Goal: Information Seeking & Learning: Learn about a topic

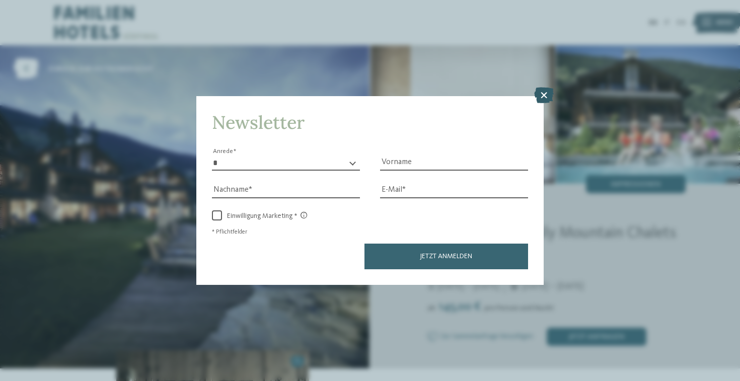
click at [538, 96] on icon at bounding box center [544, 95] width 20 height 16
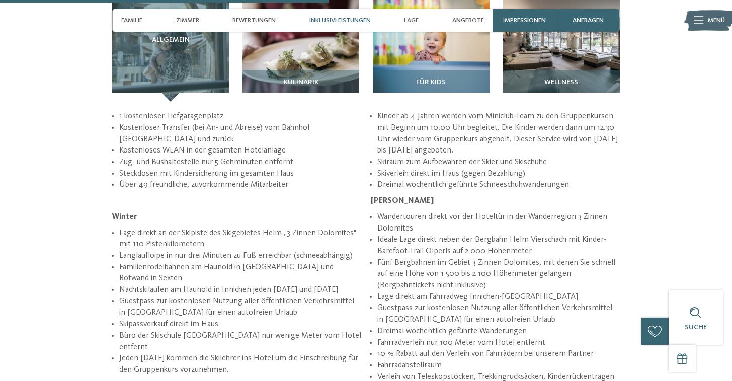
scroll to position [1308, 0]
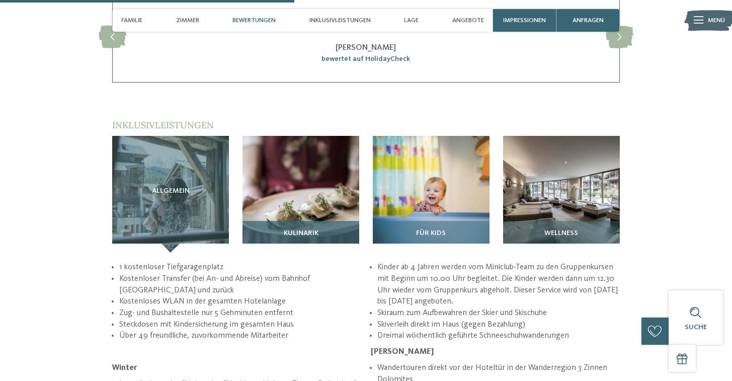
click at [271, 167] on img at bounding box center [301, 194] width 117 height 117
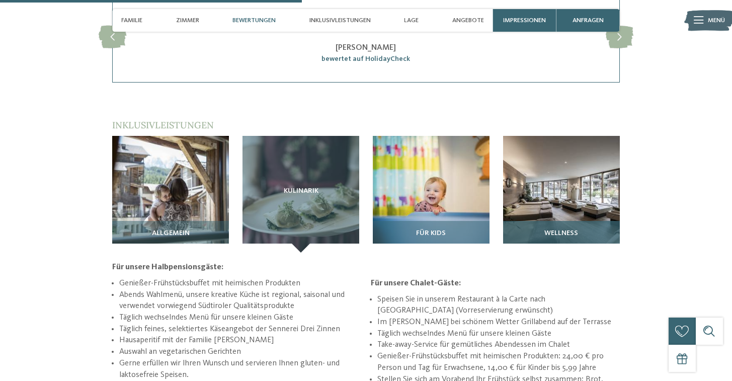
click at [576, 162] on img at bounding box center [561, 194] width 117 height 117
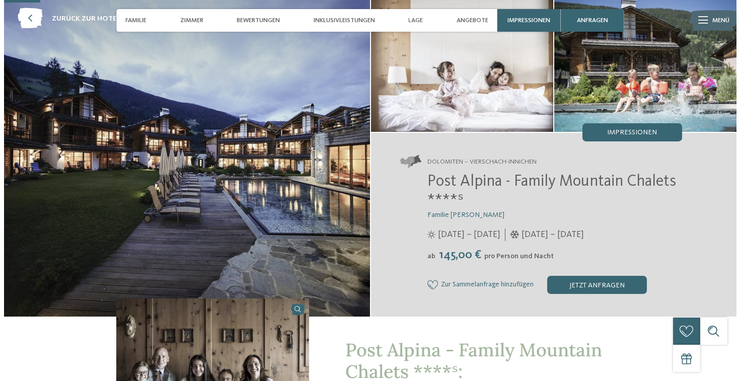
scroll to position [0, 0]
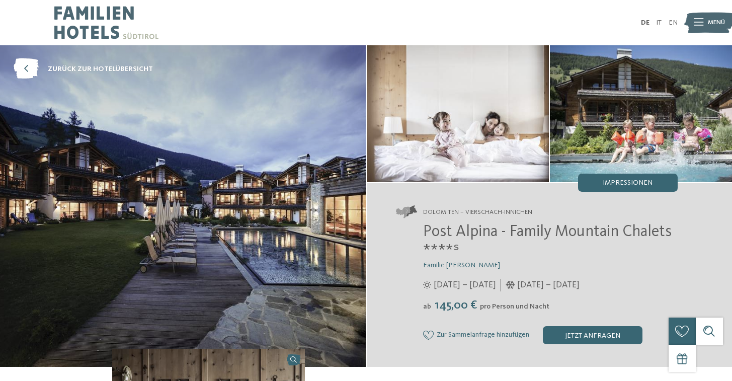
click at [589, 140] on img at bounding box center [641, 113] width 182 height 137
click at [674, 106] on img at bounding box center [641, 113] width 182 height 137
click at [636, 184] on span "Impressionen" at bounding box center [628, 182] width 50 height 7
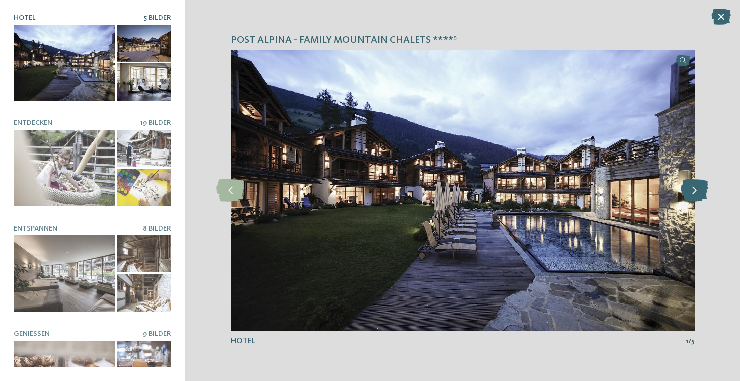
click at [701, 198] on icon at bounding box center [694, 190] width 28 height 23
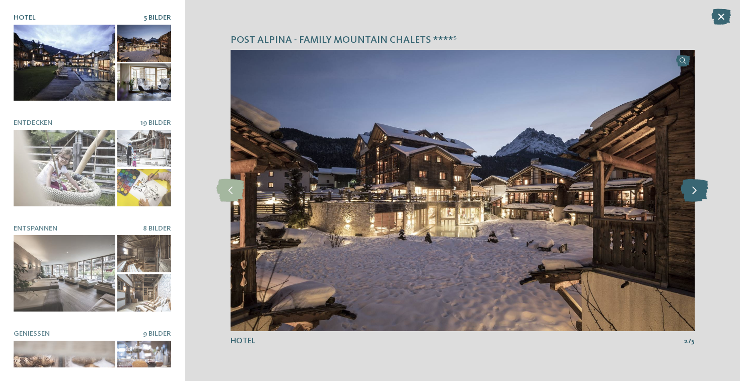
click at [701, 198] on icon at bounding box center [694, 190] width 28 height 23
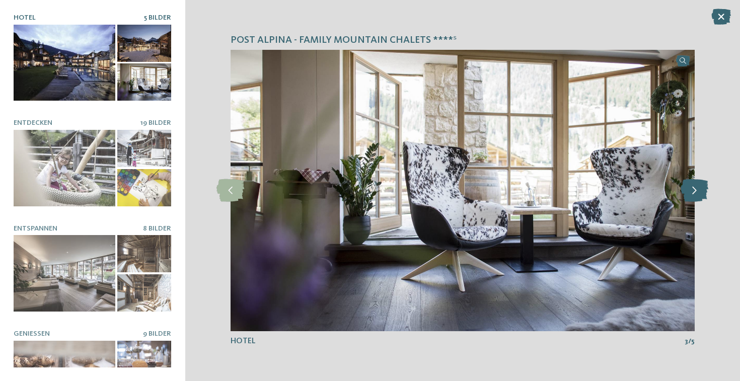
click at [701, 198] on icon at bounding box center [694, 190] width 28 height 23
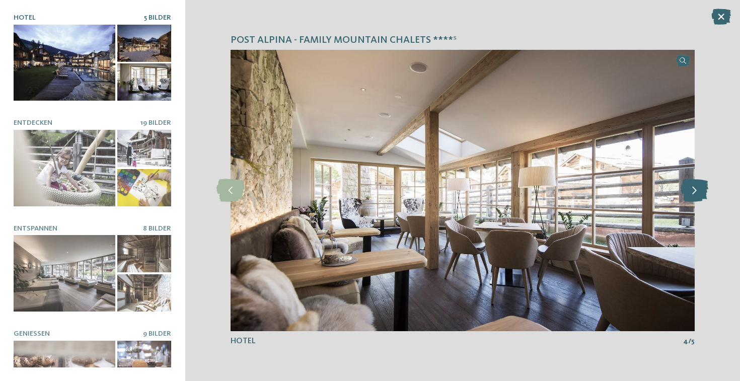
click at [701, 198] on icon at bounding box center [694, 190] width 28 height 23
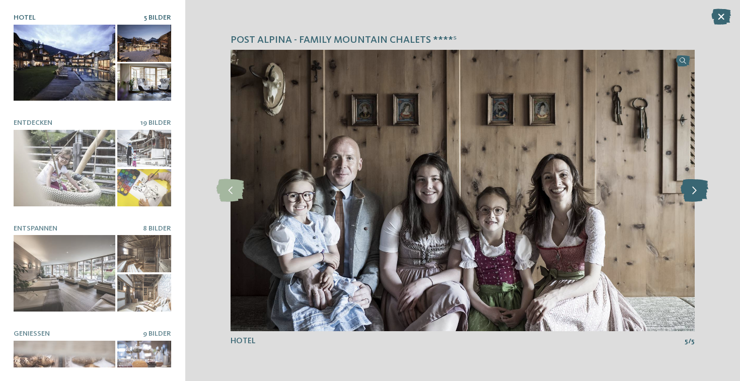
click at [701, 198] on icon at bounding box center [694, 190] width 28 height 23
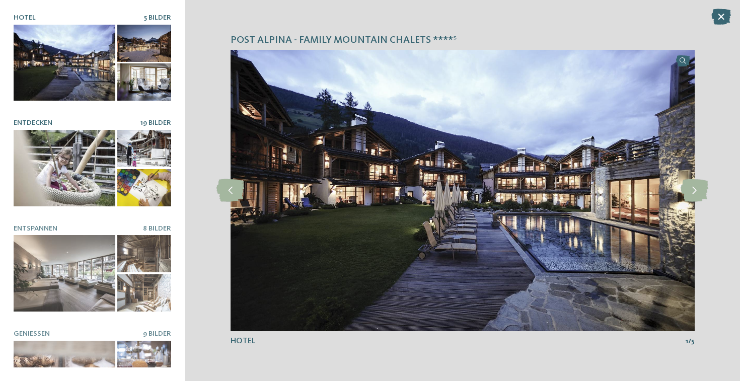
click at [55, 167] on div at bounding box center [65, 168] width 102 height 76
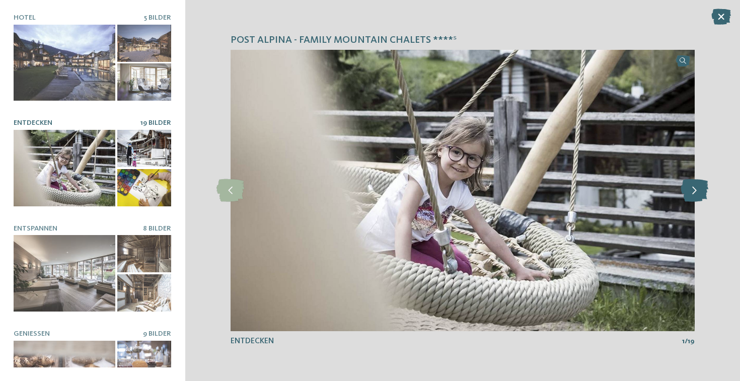
click at [703, 193] on icon at bounding box center [694, 190] width 28 height 23
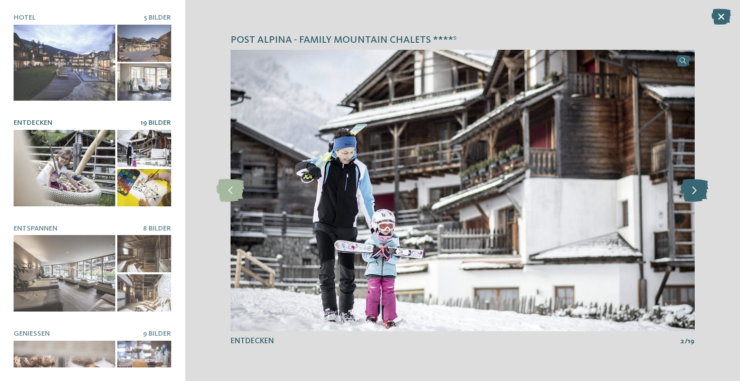
click at [702, 193] on icon at bounding box center [694, 190] width 28 height 23
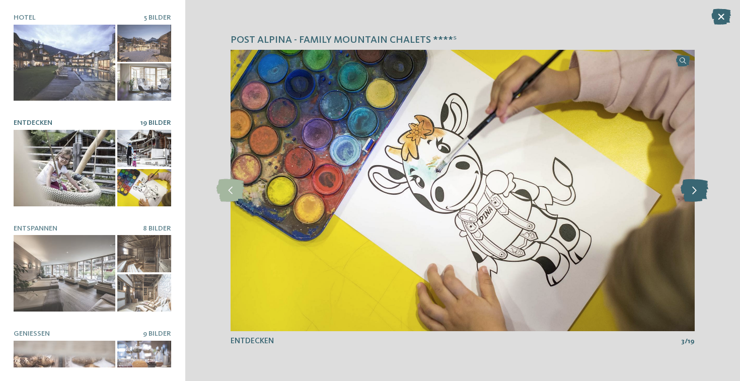
click at [702, 196] on icon at bounding box center [694, 190] width 28 height 23
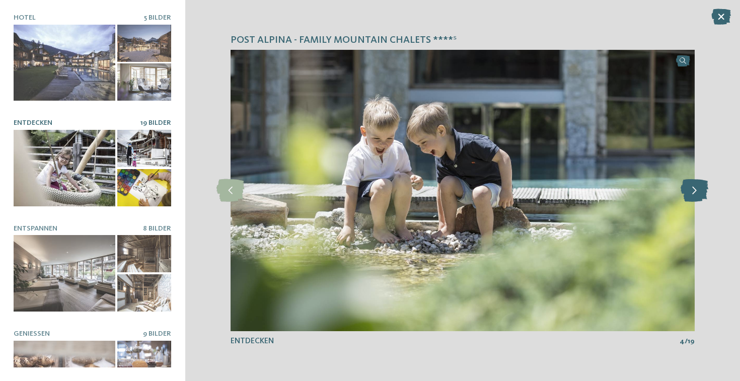
click at [701, 197] on icon at bounding box center [694, 190] width 28 height 23
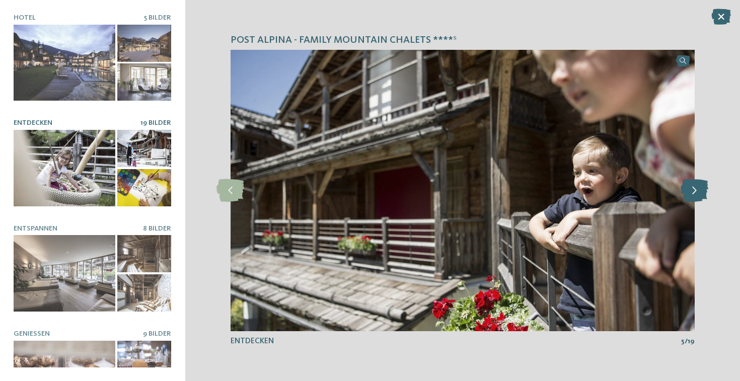
click at [701, 197] on icon at bounding box center [694, 190] width 28 height 23
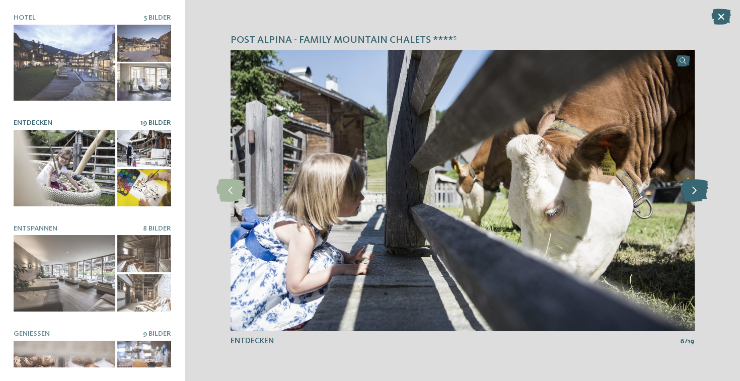
click at [699, 196] on icon at bounding box center [694, 190] width 28 height 23
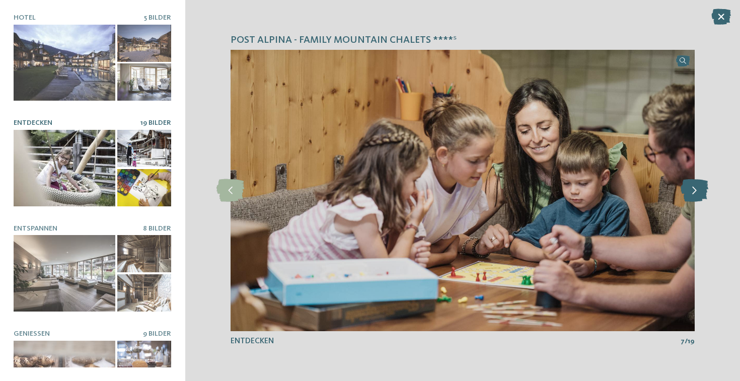
click at [698, 195] on icon at bounding box center [694, 190] width 28 height 23
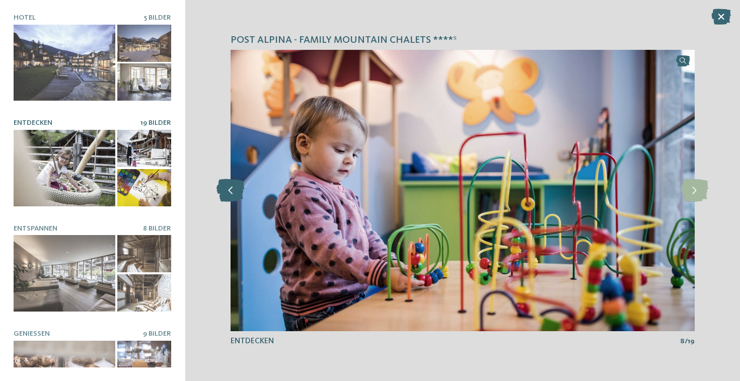
click at [234, 190] on icon at bounding box center [230, 190] width 28 height 23
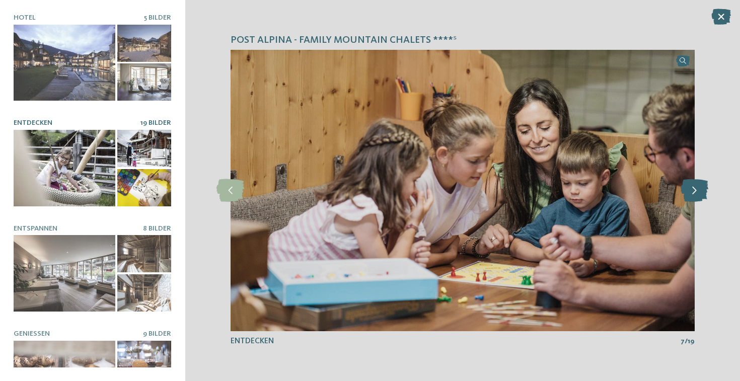
click at [697, 195] on icon at bounding box center [694, 190] width 28 height 23
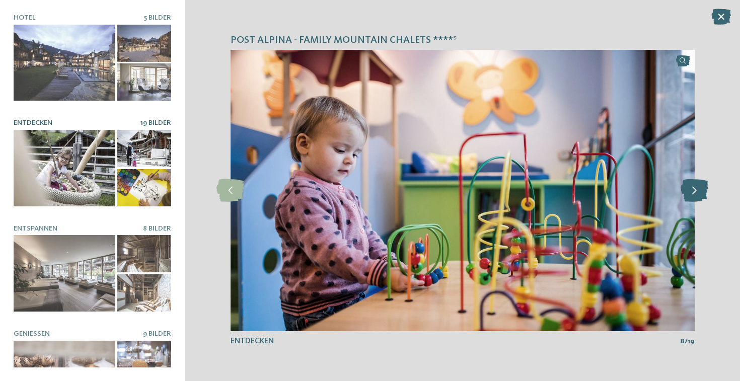
click at [696, 192] on icon at bounding box center [694, 190] width 28 height 23
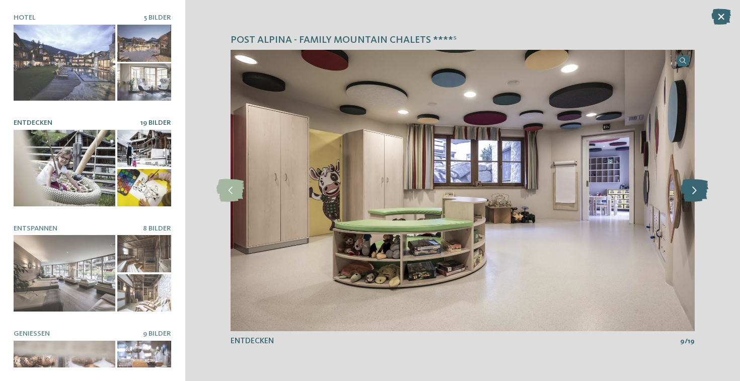
click at [694, 193] on icon at bounding box center [694, 190] width 28 height 23
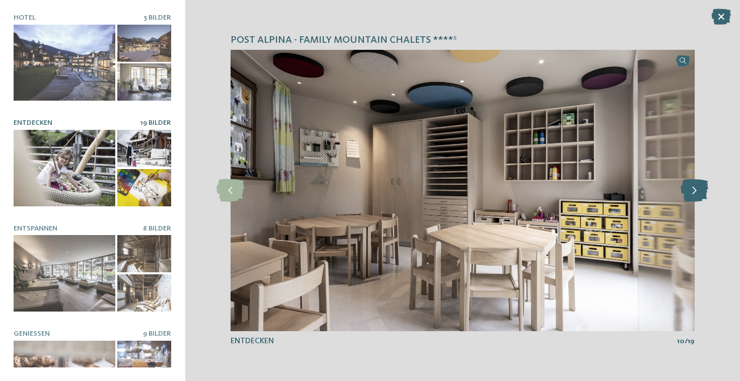
click at [691, 193] on icon at bounding box center [694, 190] width 28 height 23
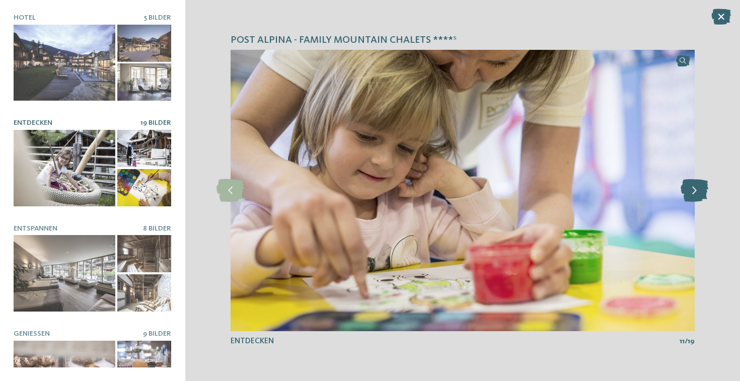
click at [687, 194] on icon at bounding box center [694, 190] width 28 height 23
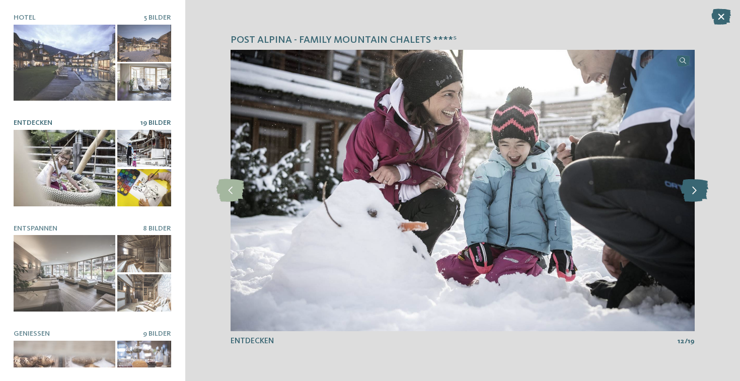
click at [686, 194] on icon at bounding box center [694, 190] width 28 height 23
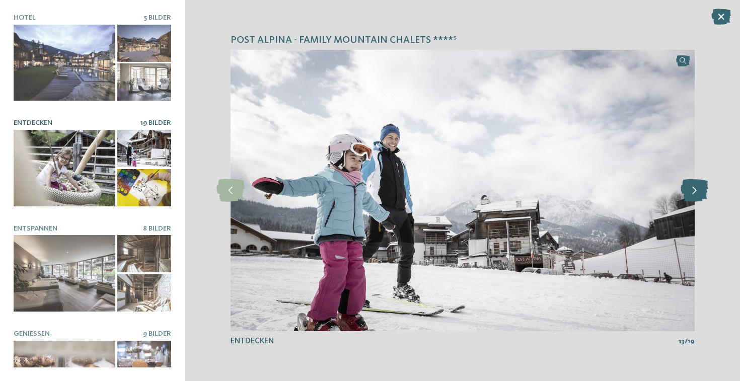
click at [684, 193] on icon at bounding box center [694, 190] width 28 height 23
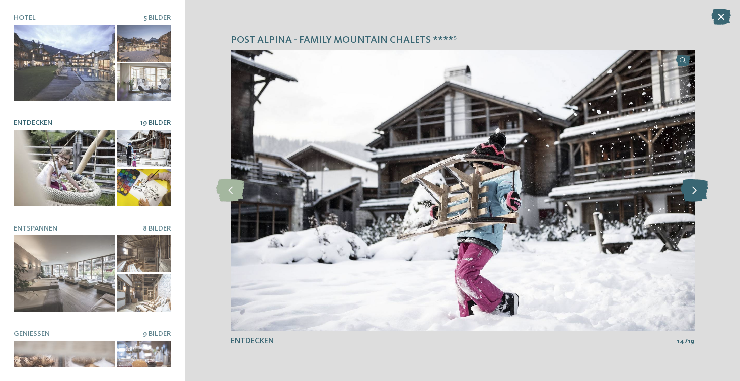
click at [684, 192] on icon at bounding box center [694, 190] width 28 height 23
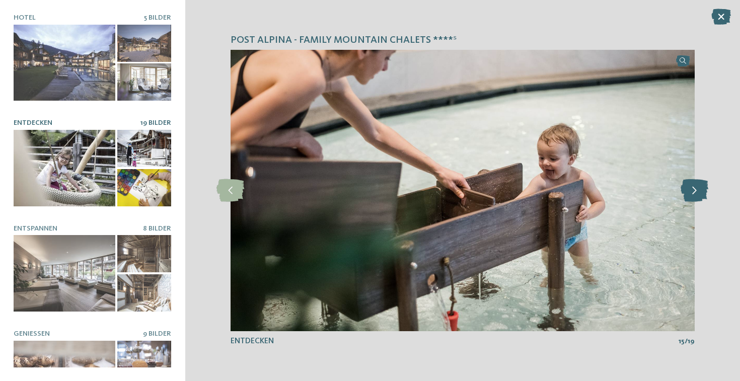
click at [684, 193] on icon at bounding box center [694, 190] width 28 height 23
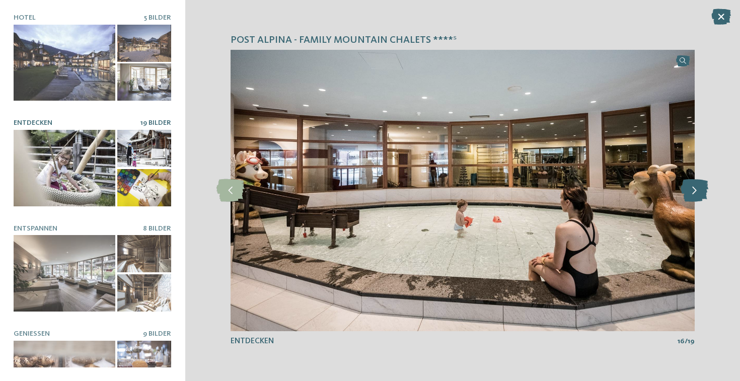
click at [683, 194] on icon at bounding box center [694, 190] width 28 height 23
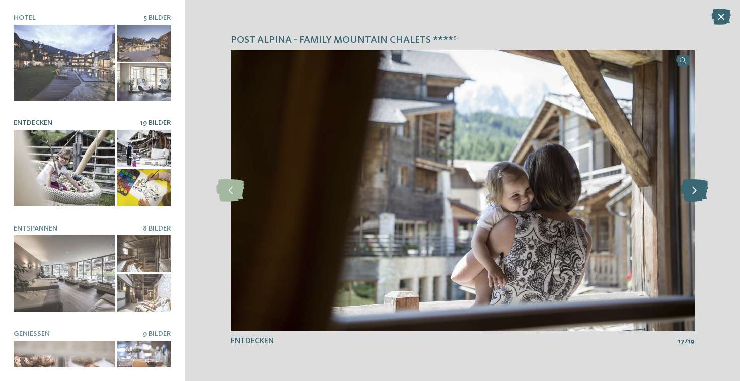
click at [682, 194] on icon at bounding box center [694, 190] width 28 height 23
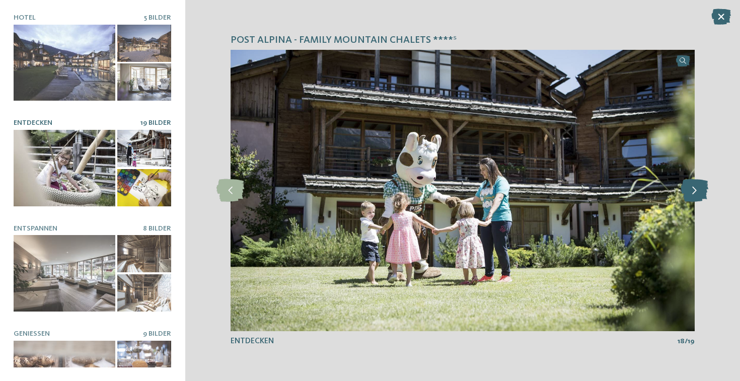
click at [681, 195] on icon at bounding box center [694, 190] width 28 height 23
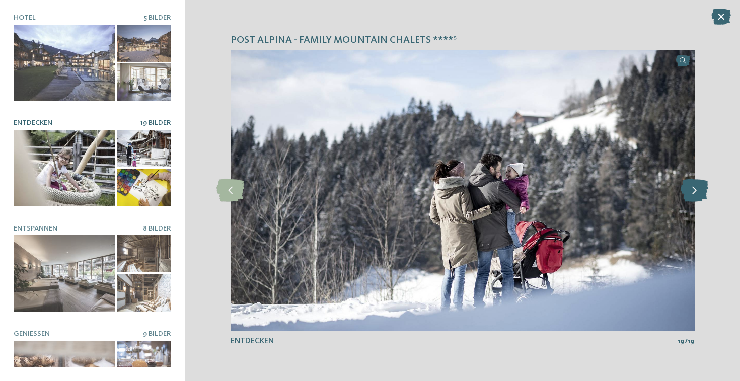
click at [681, 195] on icon at bounding box center [694, 190] width 28 height 23
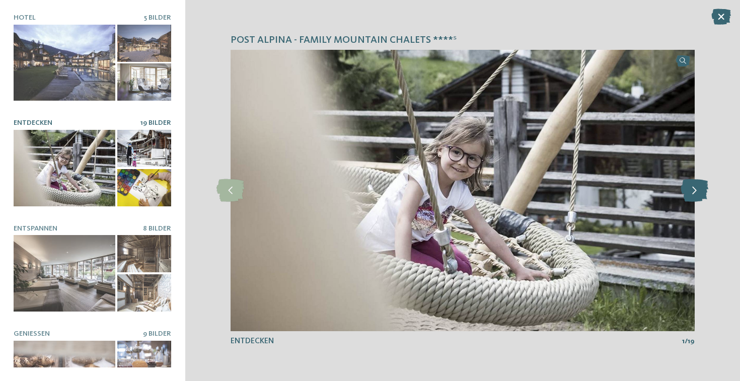
click at [681, 195] on icon at bounding box center [694, 190] width 28 height 23
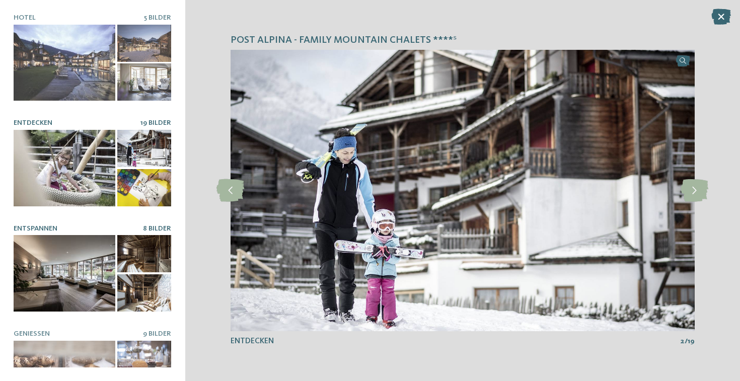
click at [53, 291] on div at bounding box center [65, 273] width 102 height 76
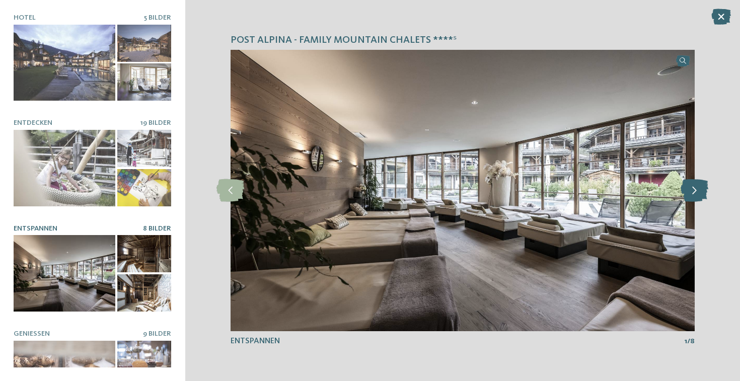
click at [700, 200] on icon at bounding box center [694, 190] width 28 height 23
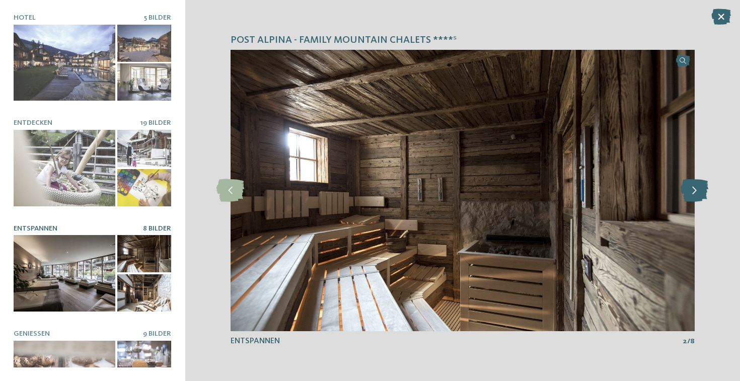
click at [697, 199] on icon at bounding box center [694, 190] width 28 height 23
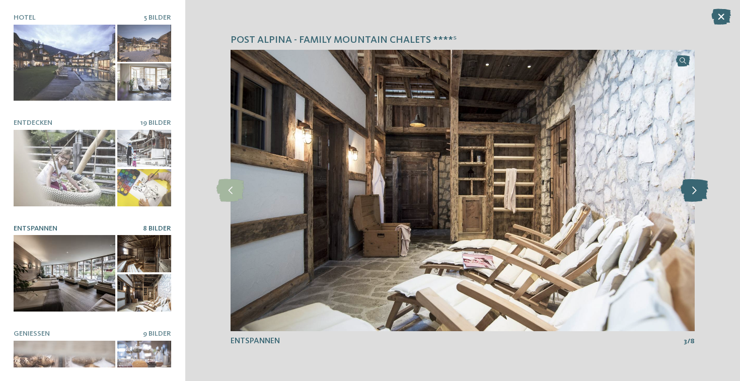
click at [696, 200] on icon at bounding box center [694, 190] width 28 height 23
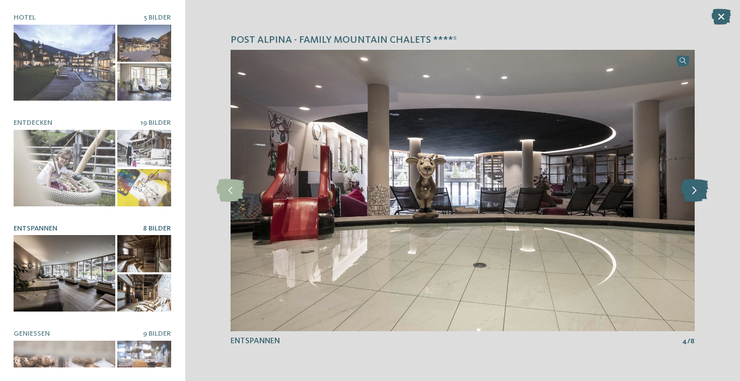
click at [691, 200] on icon at bounding box center [694, 190] width 28 height 23
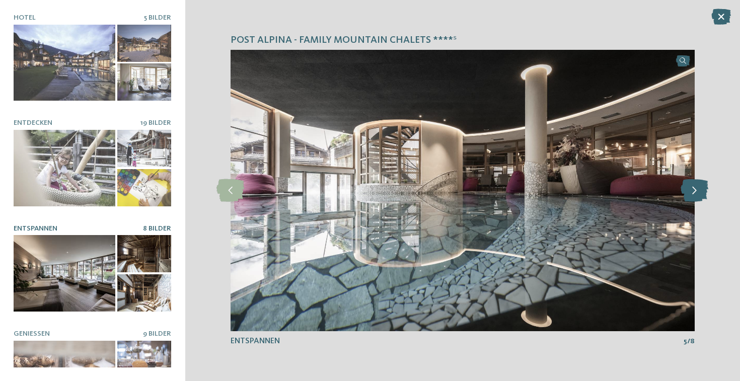
click at [687, 199] on icon at bounding box center [694, 190] width 28 height 23
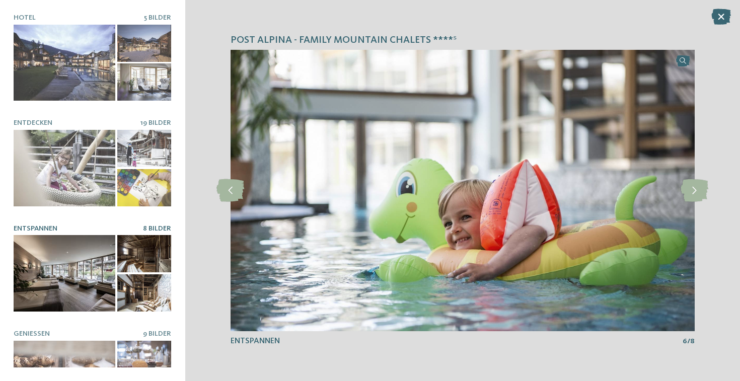
click at [224, 211] on div "Post Alpina - Family Mountain Chalets ****ˢ slide 1 of 5 1" at bounding box center [462, 190] width 555 height 381
click at [229, 200] on icon at bounding box center [230, 190] width 28 height 23
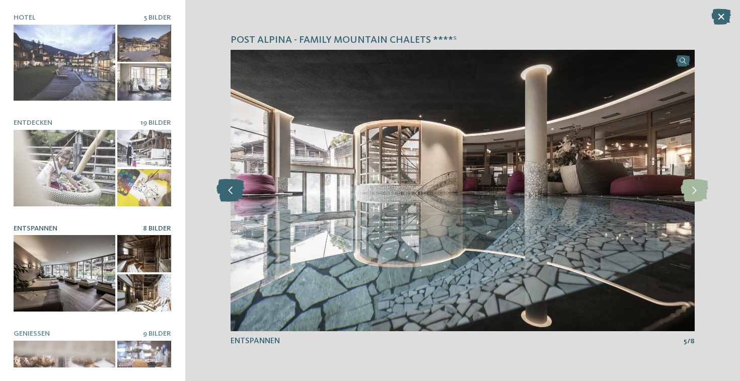
click at [229, 200] on icon at bounding box center [230, 190] width 28 height 23
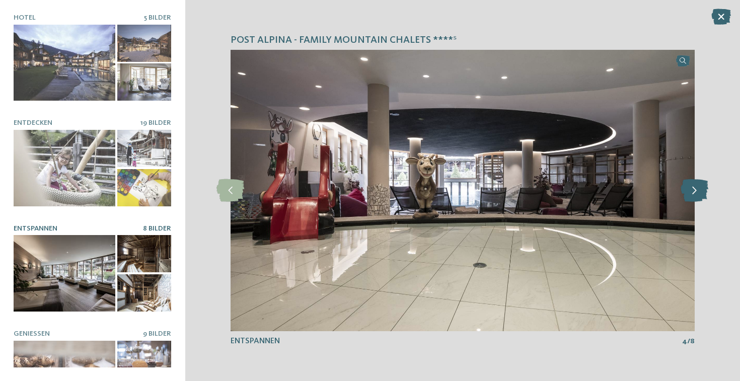
click at [703, 192] on icon at bounding box center [694, 190] width 28 height 23
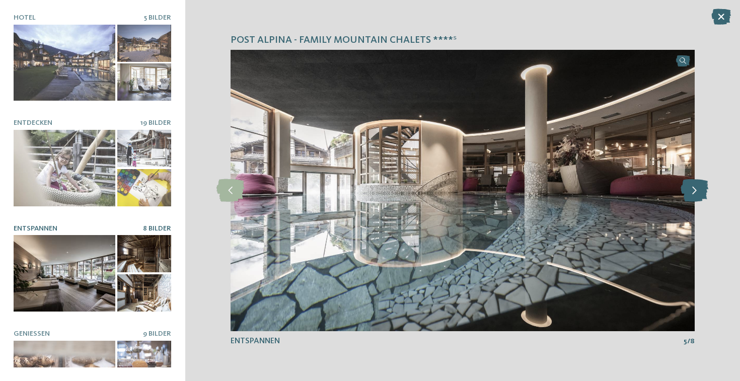
click at [702, 192] on icon at bounding box center [694, 190] width 28 height 23
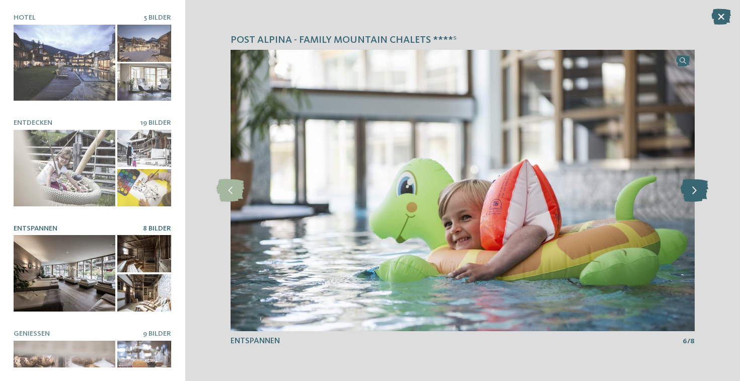
click at [702, 192] on icon at bounding box center [694, 190] width 28 height 23
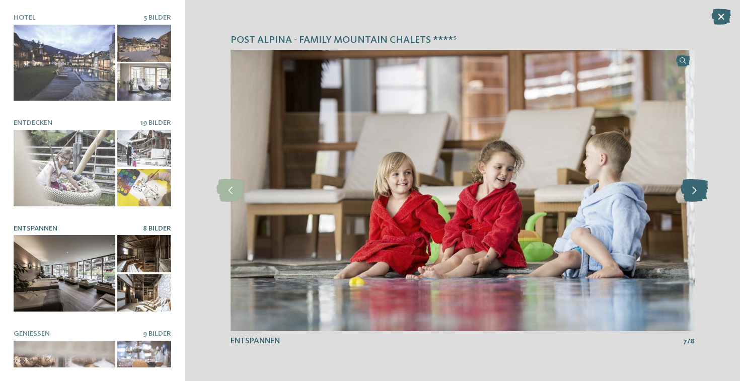
click at [702, 192] on icon at bounding box center [694, 190] width 28 height 23
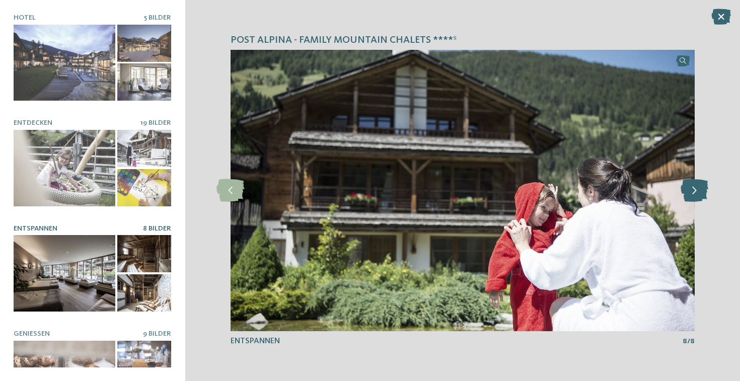
click at [701, 192] on icon at bounding box center [694, 190] width 28 height 23
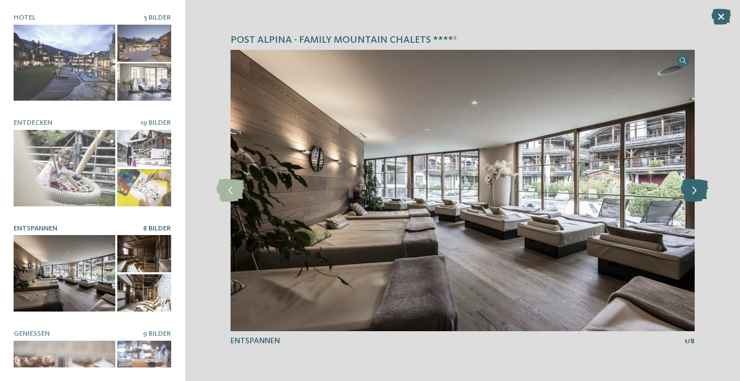
click at [700, 192] on icon at bounding box center [694, 190] width 28 height 23
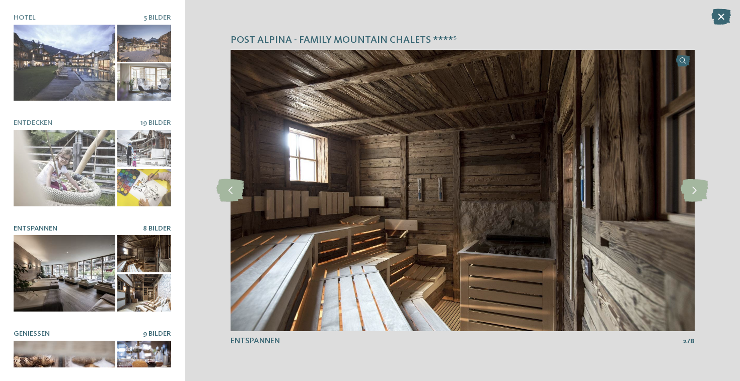
click at [68, 330] on h5 "Genießen" at bounding box center [78, 334] width 129 height 9
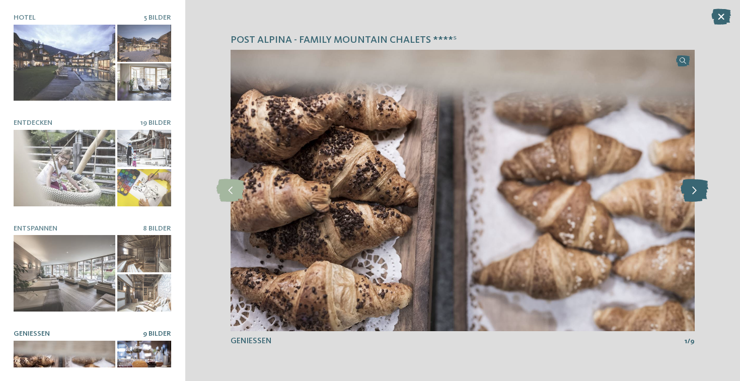
click at [684, 192] on icon at bounding box center [694, 190] width 28 height 23
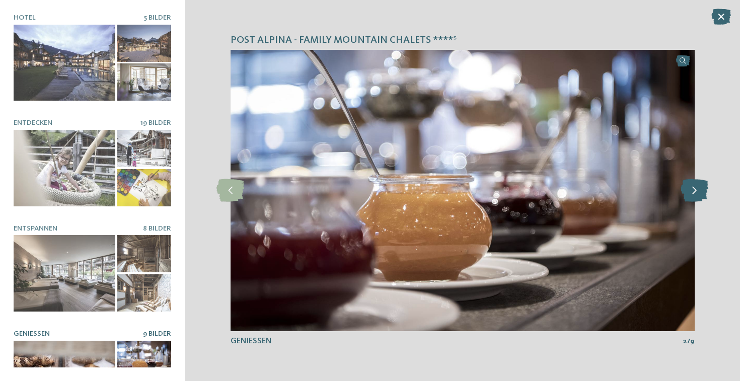
click at [685, 192] on icon at bounding box center [694, 190] width 28 height 23
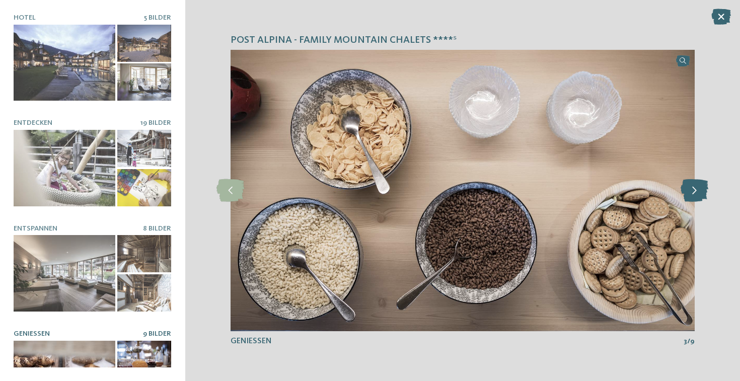
click at [685, 193] on icon at bounding box center [694, 190] width 28 height 23
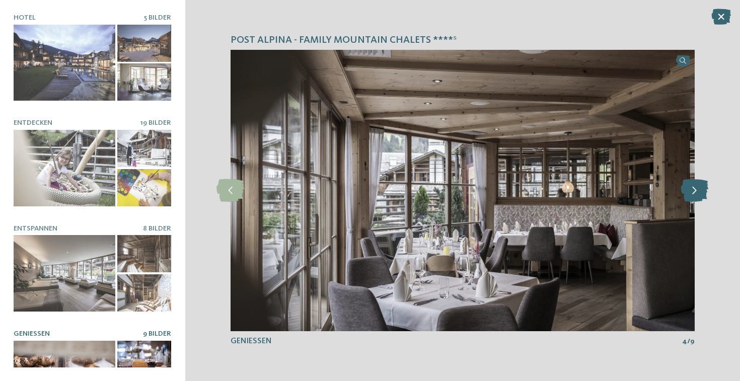
click at [684, 193] on icon at bounding box center [694, 190] width 28 height 23
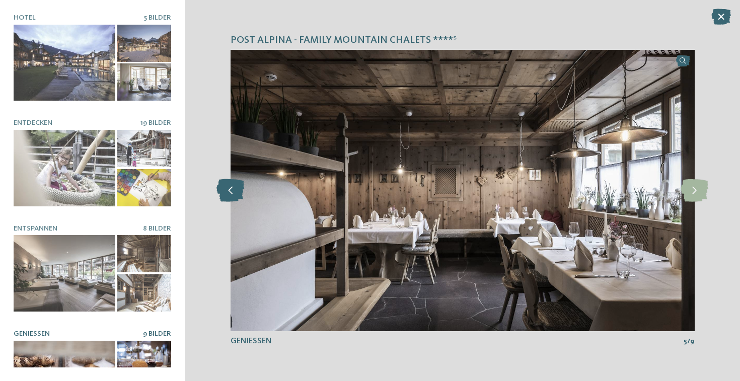
click at [241, 194] on icon at bounding box center [230, 190] width 28 height 23
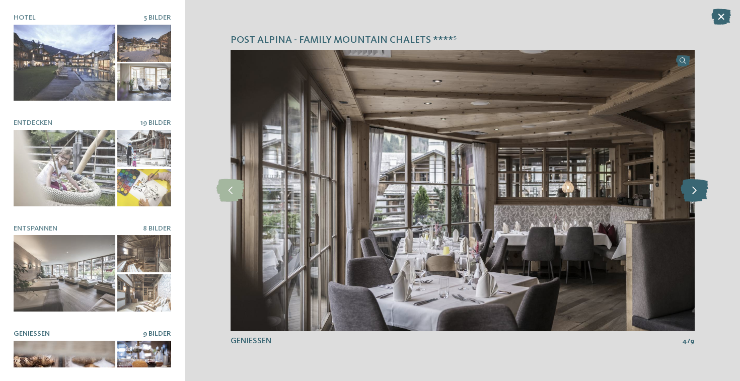
click at [689, 189] on icon at bounding box center [694, 190] width 28 height 23
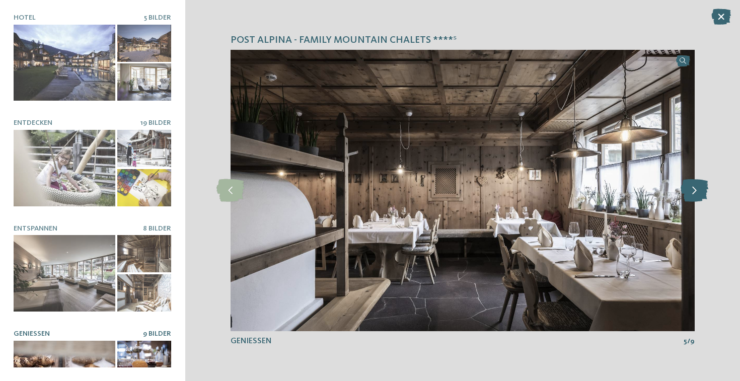
click at [689, 189] on icon at bounding box center [694, 190] width 28 height 23
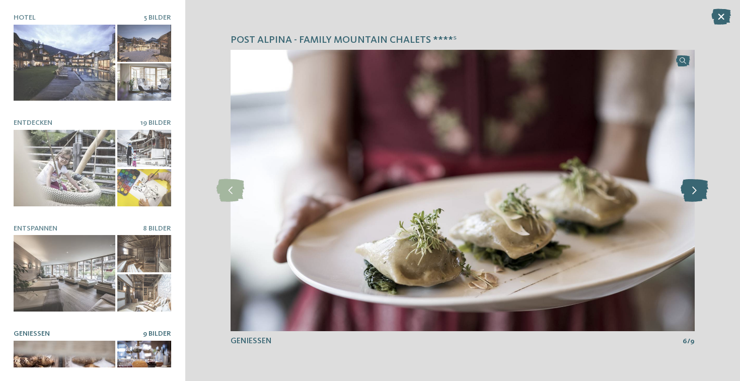
click at [689, 189] on icon at bounding box center [694, 190] width 28 height 23
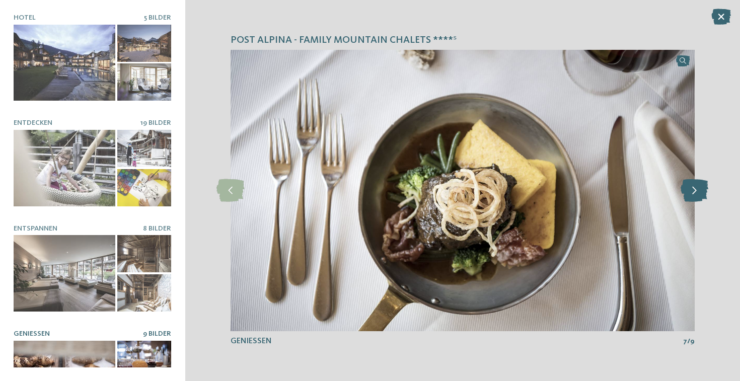
click at [688, 189] on icon at bounding box center [694, 190] width 28 height 23
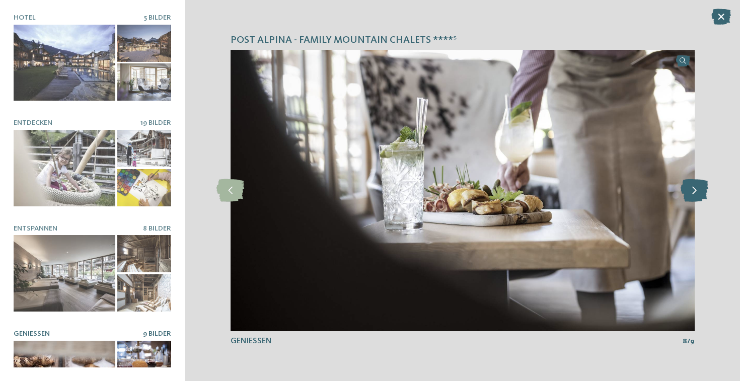
click at [687, 188] on icon at bounding box center [694, 190] width 28 height 23
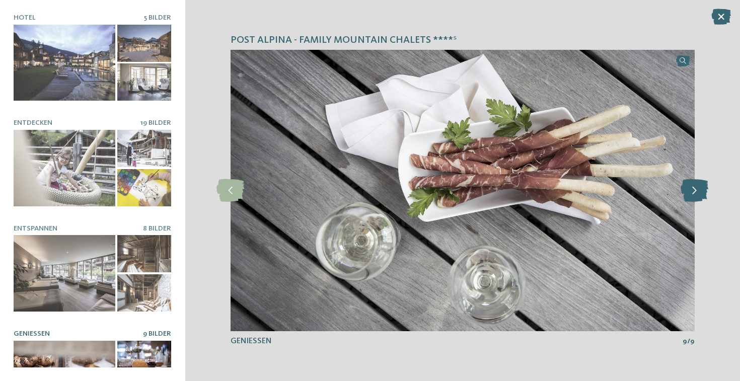
click at [686, 187] on icon at bounding box center [694, 190] width 28 height 23
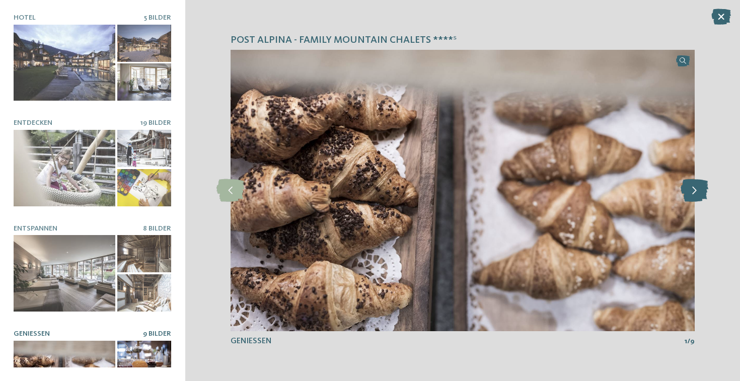
click at [685, 187] on icon at bounding box center [694, 190] width 28 height 23
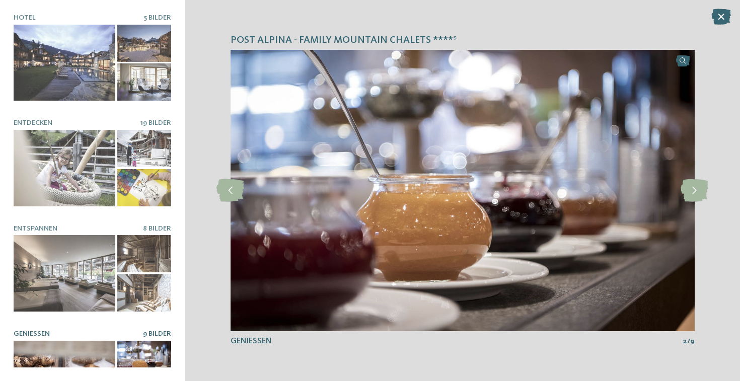
scroll to position [142, 0]
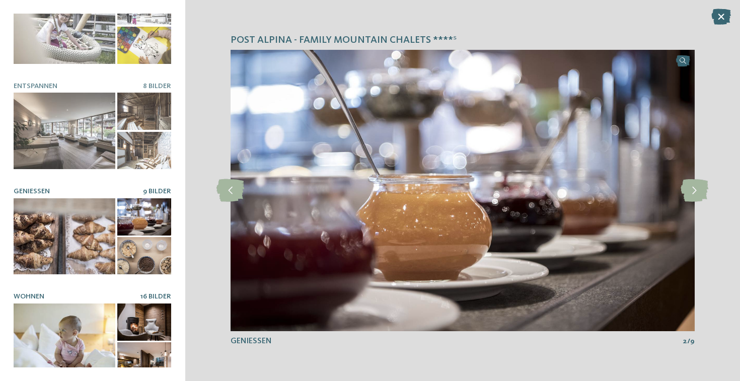
click at [73, 303] on div at bounding box center [65, 341] width 102 height 76
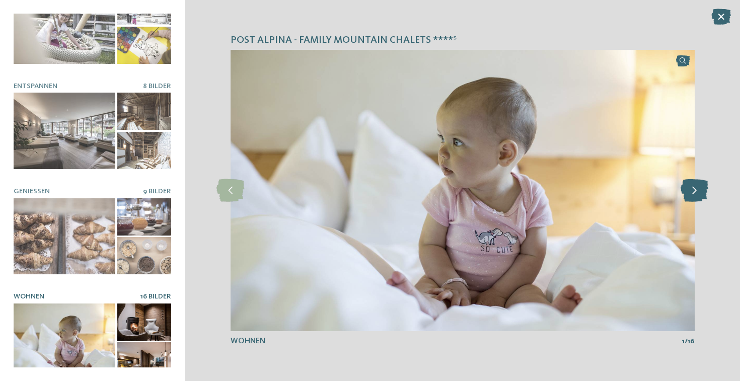
click at [699, 192] on icon at bounding box center [694, 190] width 28 height 23
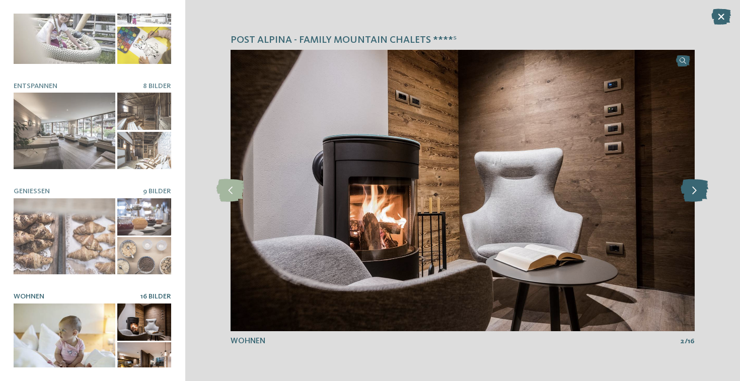
click at [699, 193] on icon at bounding box center [694, 190] width 28 height 23
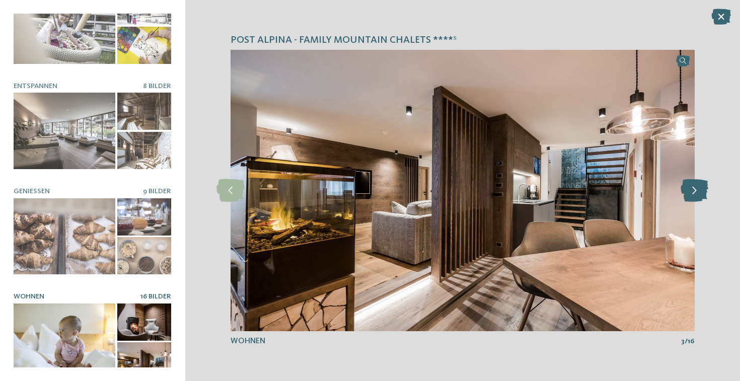
click at [699, 193] on icon at bounding box center [694, 190] width 28 height 23
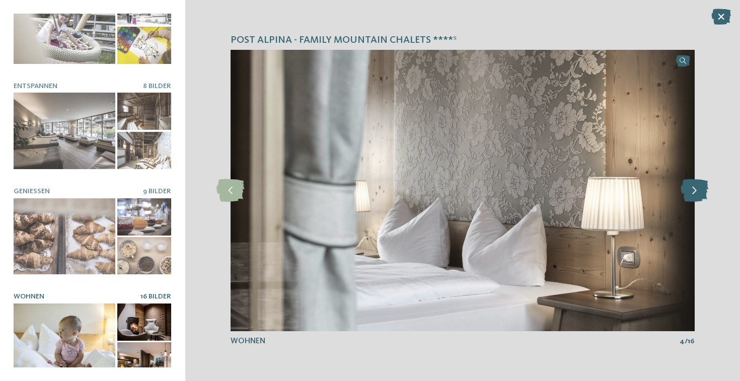
click at [699, 193] on icon at bounding box center [694, 190] width 28 height 23
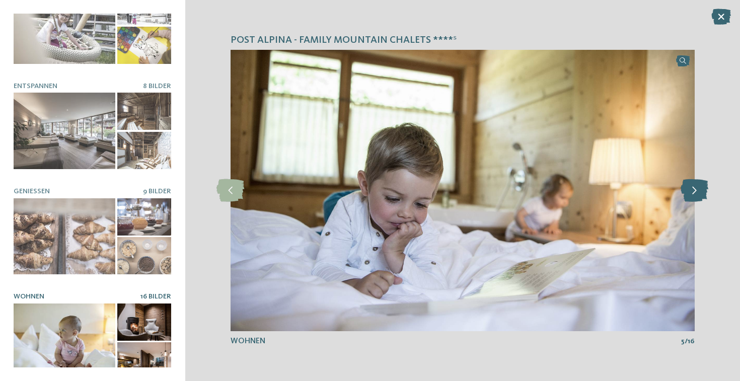
click at [697, 191] on icon at bounding box center [694, 190] width 28 height 23
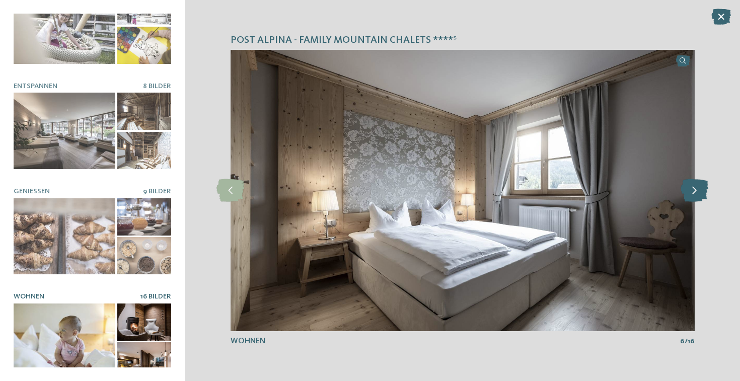
click at [696, 192] on icon at bounding box center [694, 190] width 28 height 23
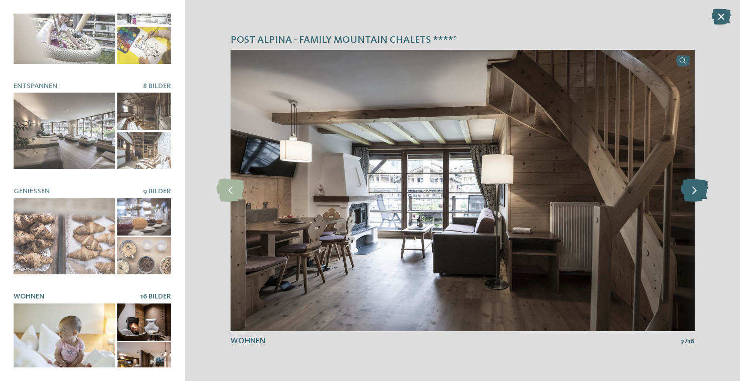
click at [695, 193] on icon at bounding box center [694, 190] width 28 height 23
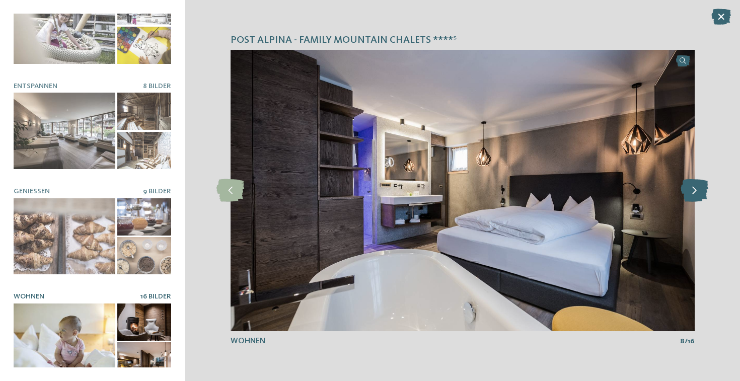
click at [695, 193] on icon at bounding box center [694, 190] width 28 height 23
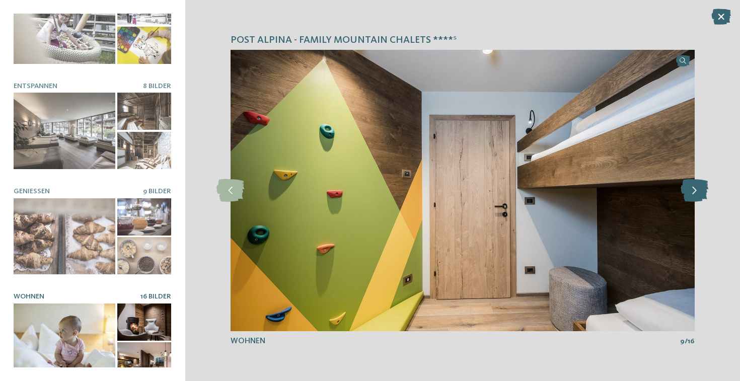
click at [695, 193] on icon at bounding box center [694, 190] width 28 height 23
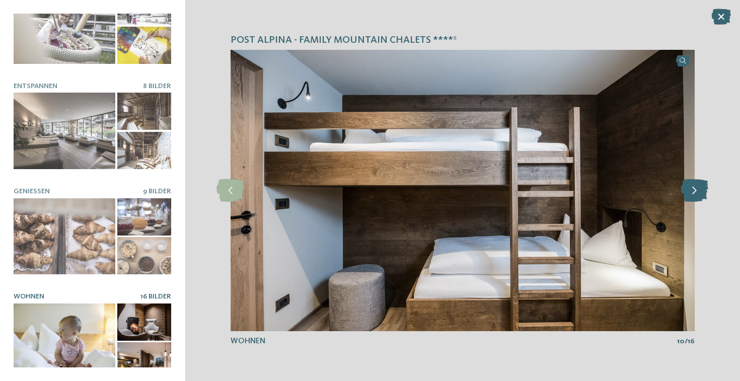
click at [694, 192] on icon at bounding box center [694, 190] width 28 height 23
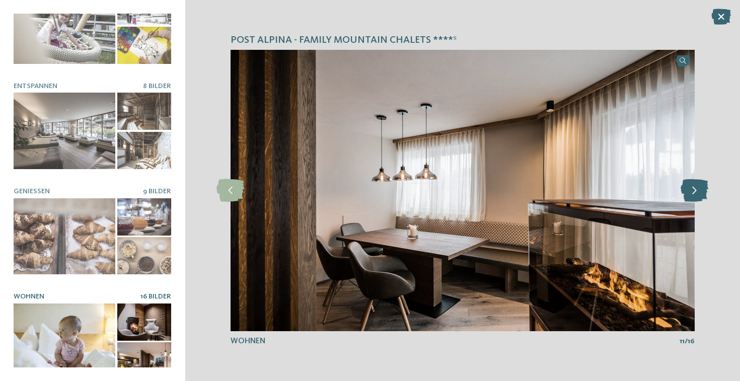
click at [694, 192] on icon at bounding box center [694, 190] width 28 height 23
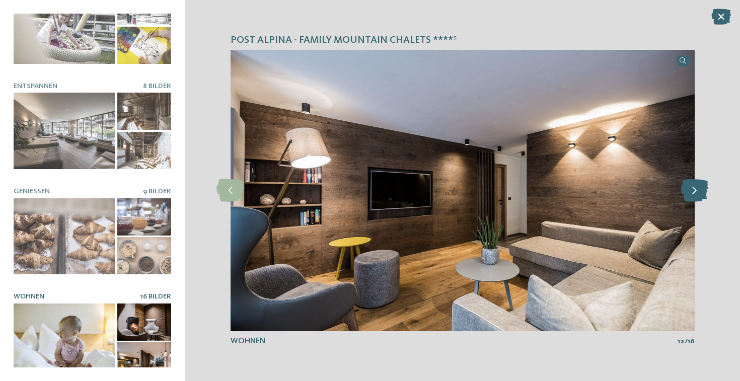
click at [693, 193] on icon at bounding box center [694, 190] width 28 height 23
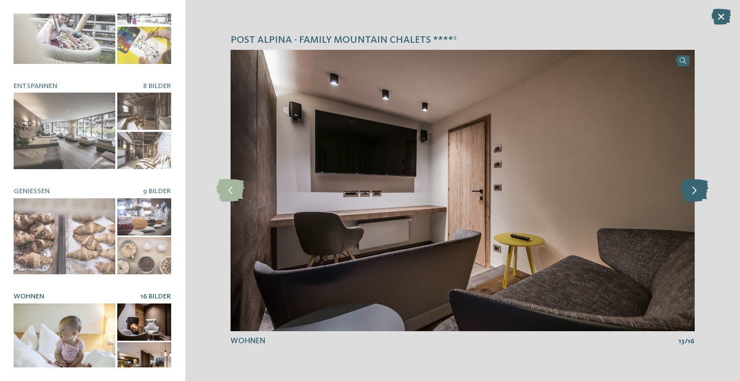
click at [693, 193] on icon at bounding box center [694, 190] width 28 height 23
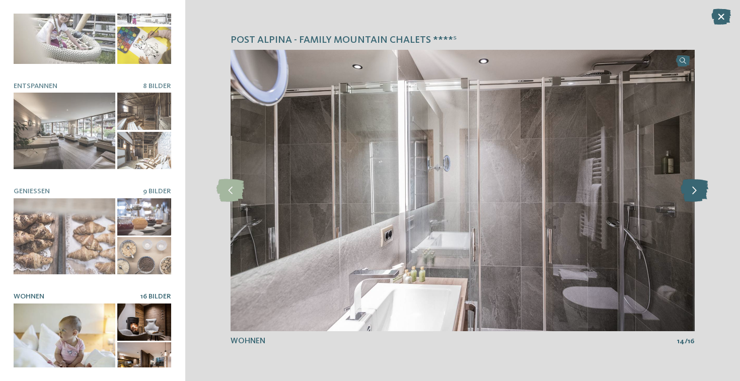
click at [693, 193] on icon at bounding box center [694, 190] width 28 height 23
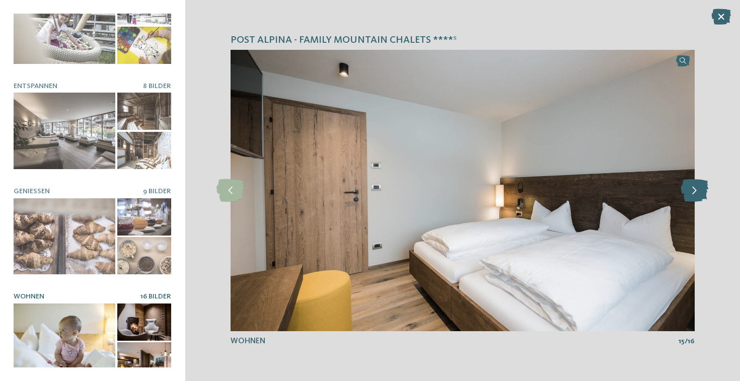
click at [693, 193] on icon at bounding box center [694, 190] width 28 height 23
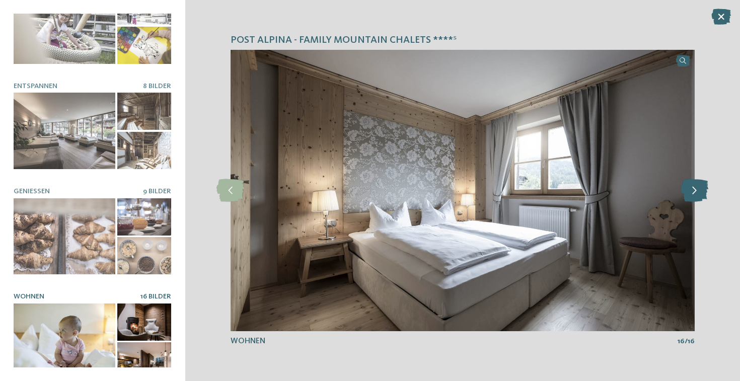
click at [693, 193] on icon at bounding box center [694, 190] width 28 height 23
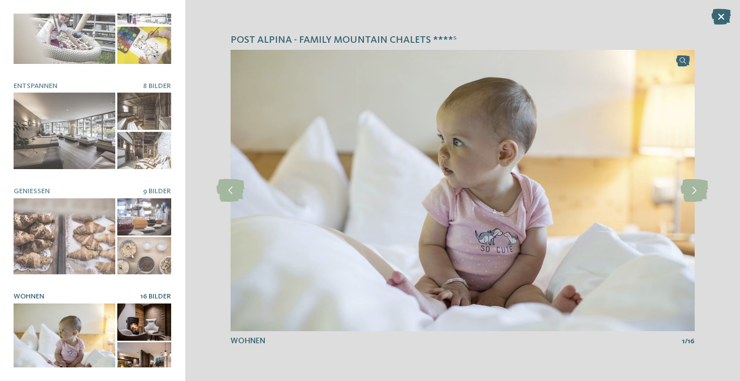
scroll to position [0, 0]
